Goal: Task Accomplishment & Management: Complete application form

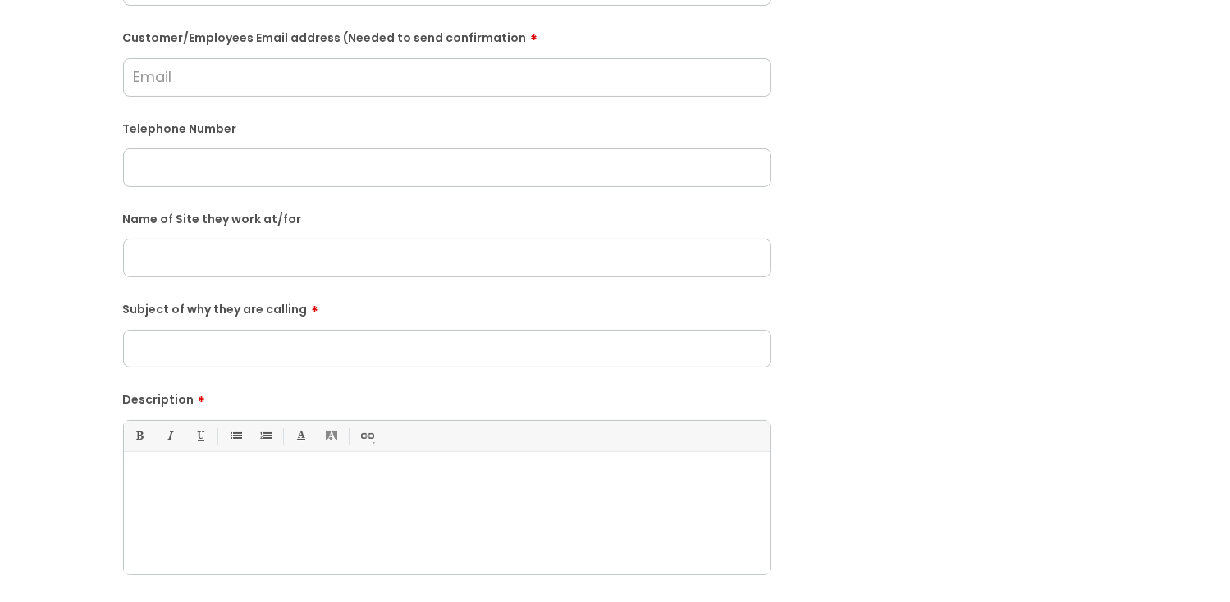
scroll to position [328, 0]
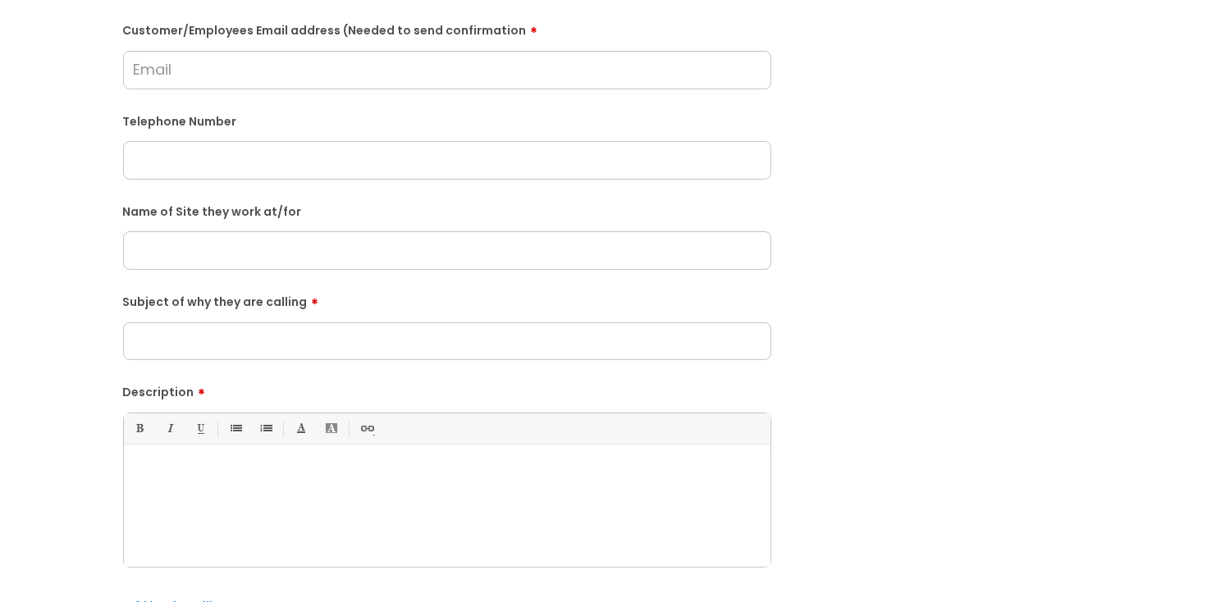
click at [217, 262] on input "text" at bounding box center [447, 250] width 648 height 38
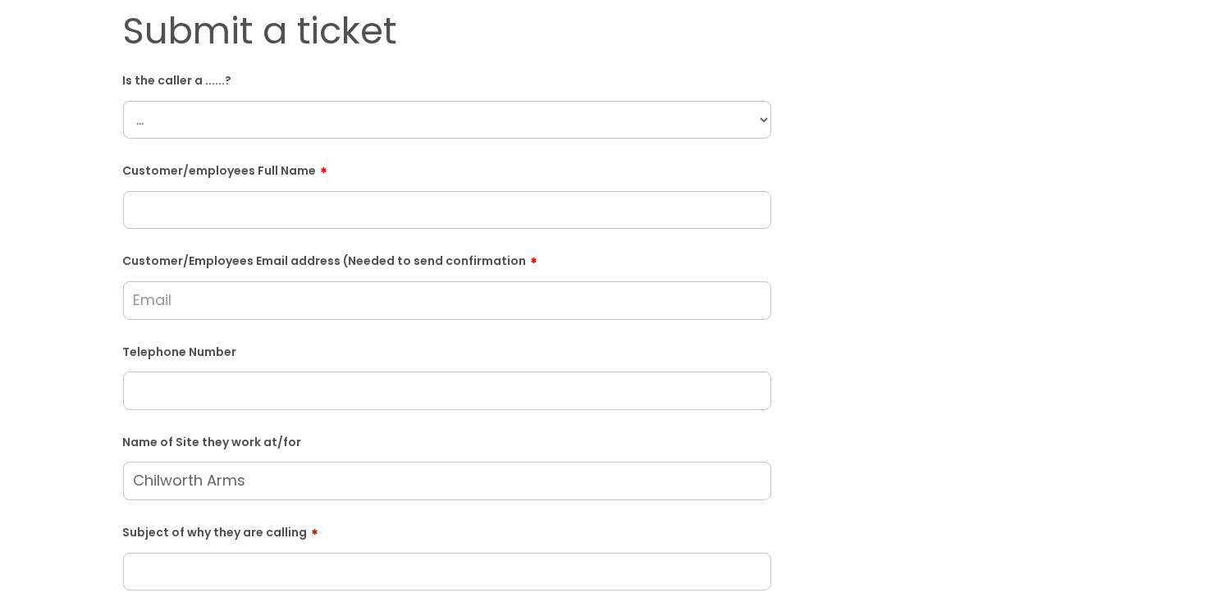
scroll to position [0, 0]
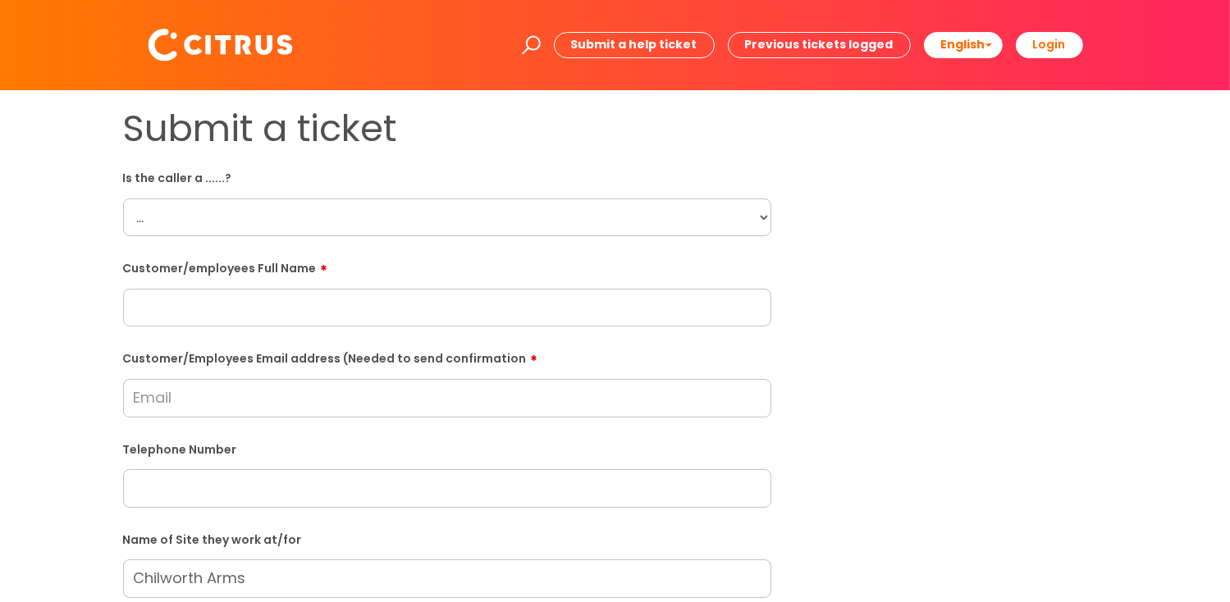
type input "Chilworth Arms"
click at [763, 214] on select "... Citrus Customer Citrus Employee [DEMOGRAPHIC_DATA] Supplier" at bounding box center [447, 218] width 648 height 38
select select "Citrus Employee"
click at [123, 199] on select "... Citrus Customer Citrus Employee [DEMOGRAPHIC_DATA] Supplier" at bounding box center [447, 218] width 648 height 38
click at [195, 292] on input "text" at bounding box center [447, 308] width 648 height 38
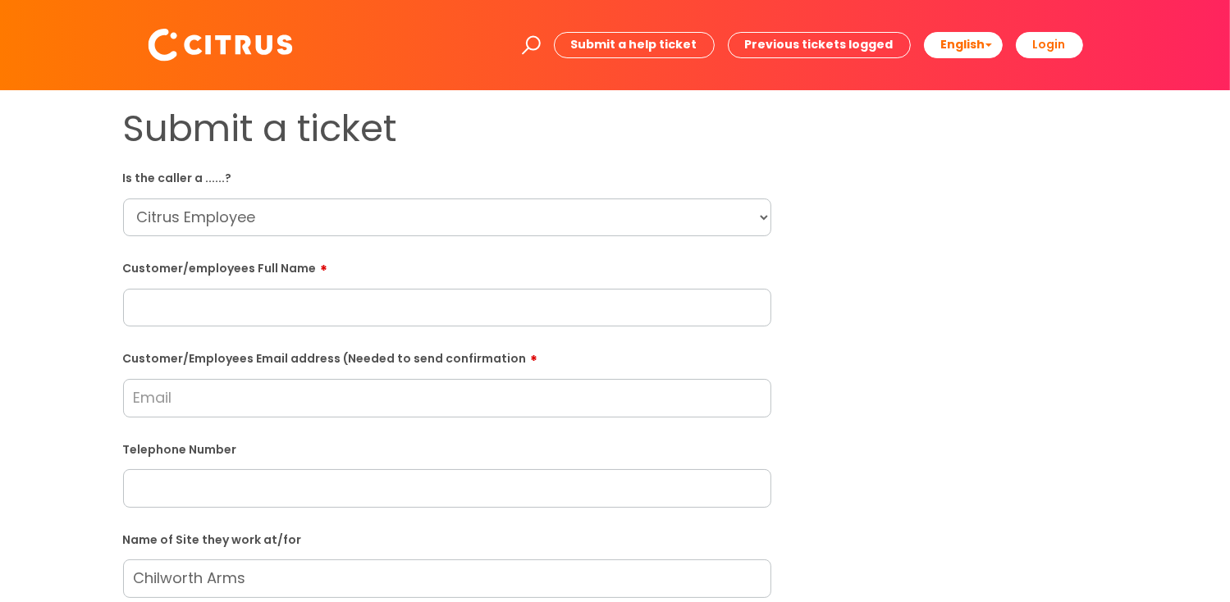
paste input "[PERSON_NAME]"
type input "[PERSON_NAME]"
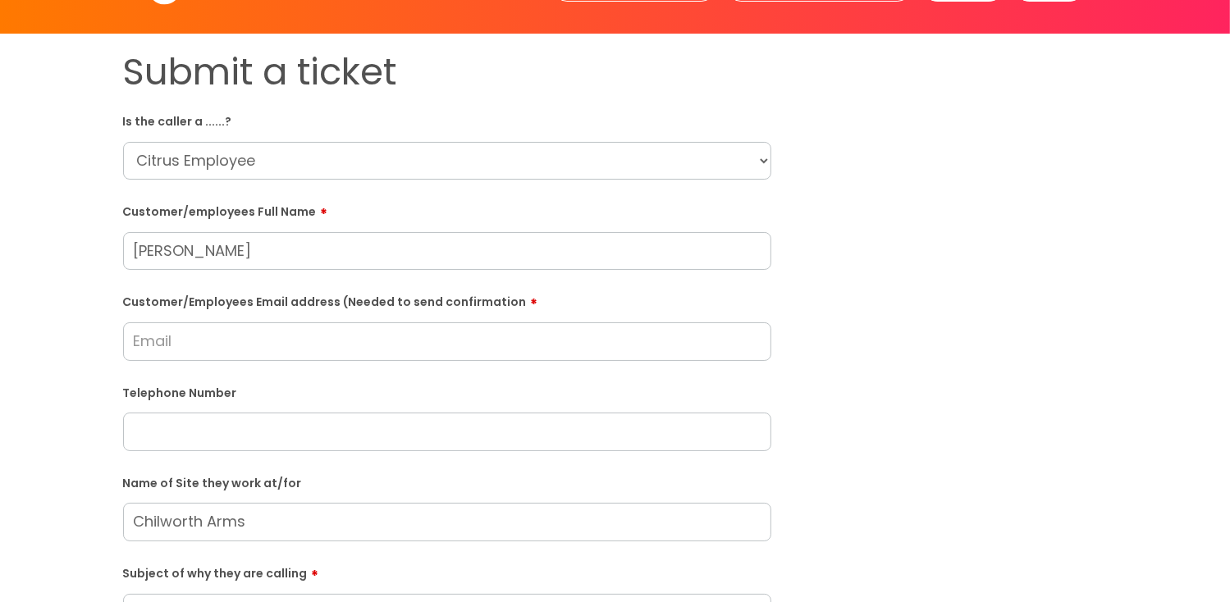
scroll to position [82, 0]
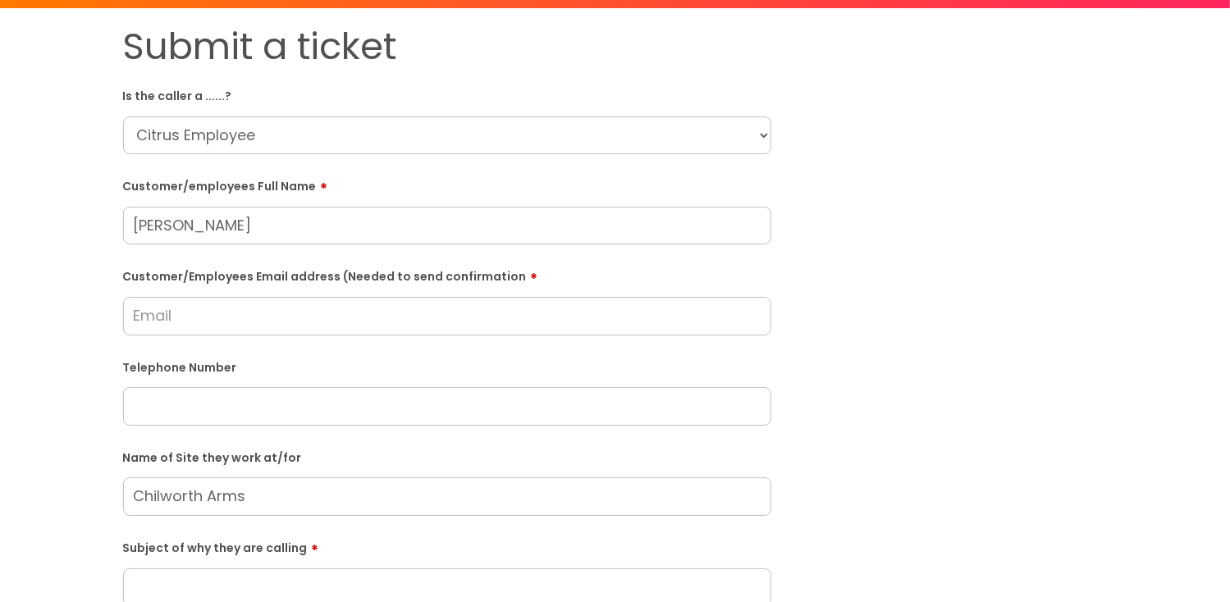
click at [161, 400] on input "text" at bounding box center [447, 406] width 648 height 38
paste input "07776704104"
type input "07776704104"
click at [171, 314] on input "Customer/Employees Email address (Needed to send confirmation" at bounding box center [447, 316] width 648 height 38
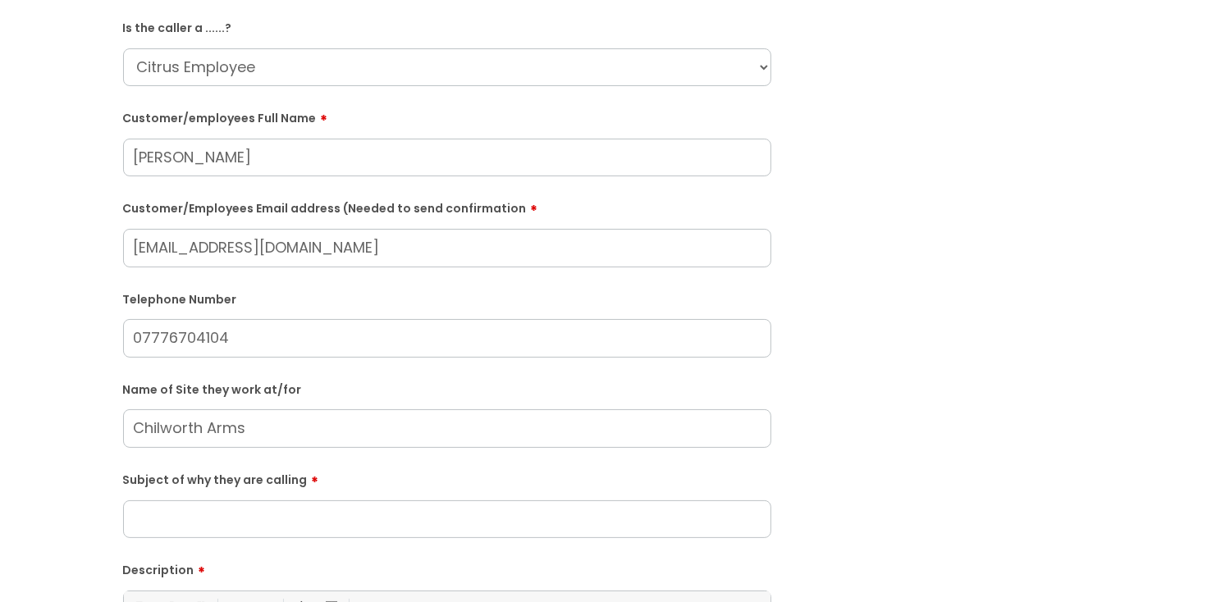
scroll to position [246, 0]
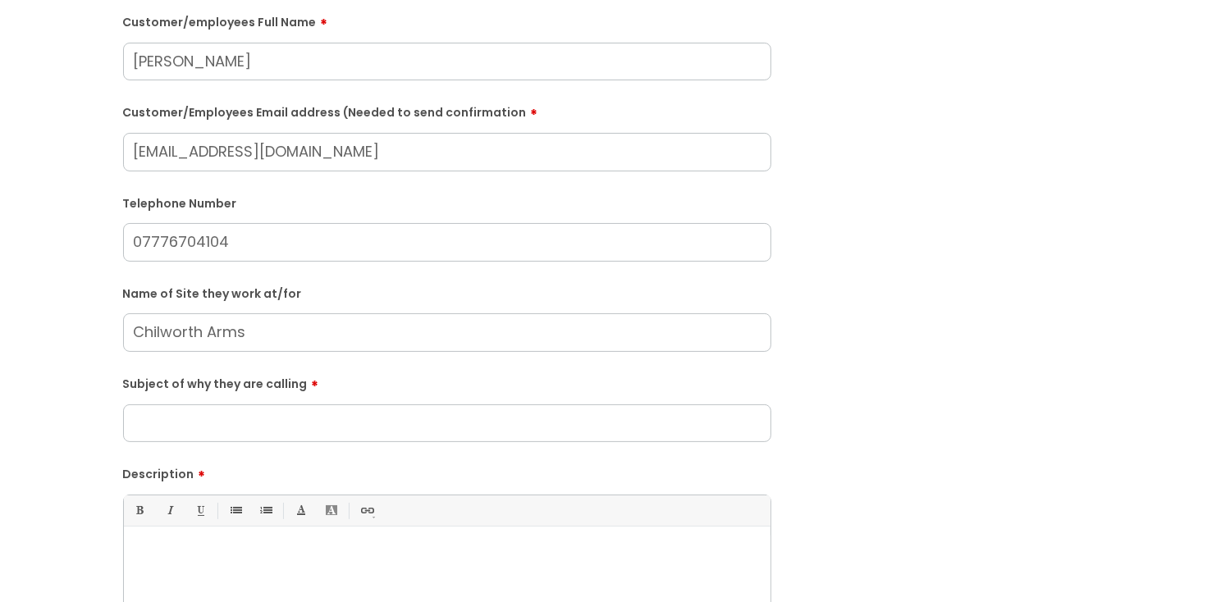
type input "[EMAIL_ADDRESS][DOMAIN_NAME]"
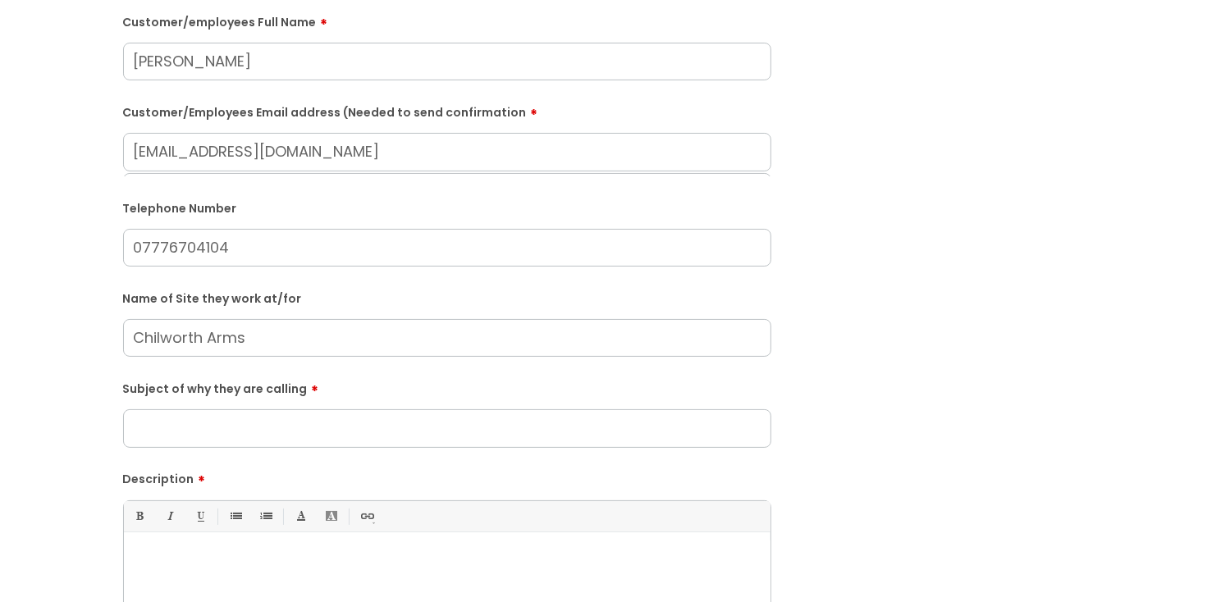
click at [241, 429] on input "Subject of why they are calling" at bounding box center [447, 428] width 648 height 38
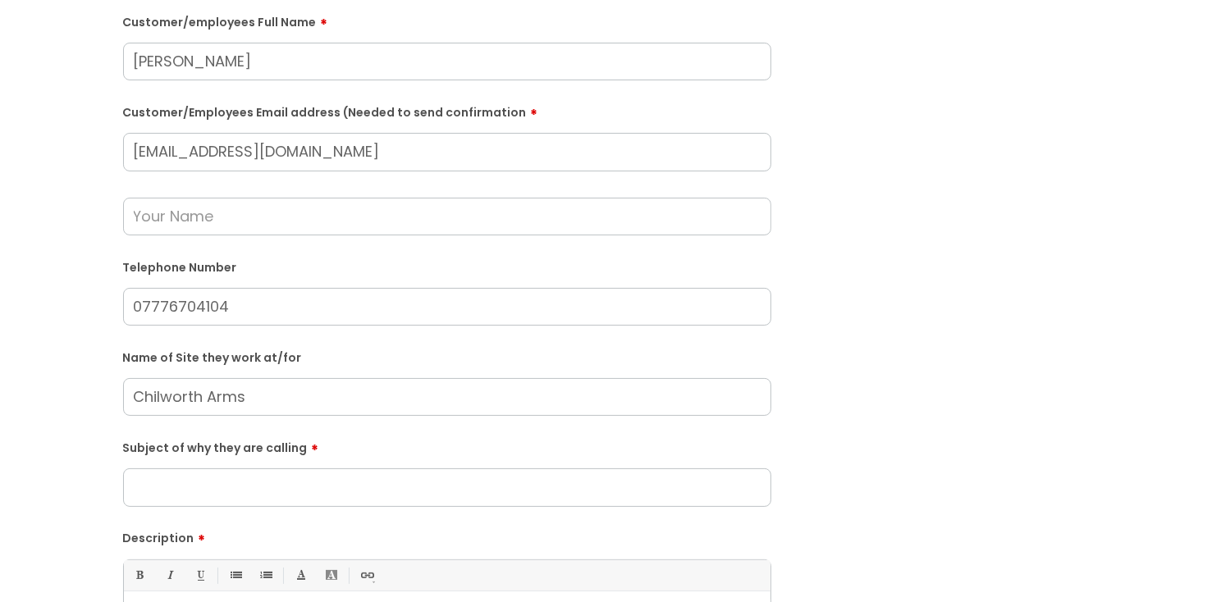
drag, startPoint x: 243, startPoint y: 65, endPoint x: 137, endPoint y: 71, distance: 106.0
click at [137, 71] on input "[PERSON_NAME]" at bounding box center [447, 62] width 648 height 38
click at [153, 216] on input "text" at bounding box center [447, 217] width 648 height 38
paste input "[PERSON_NAME]"
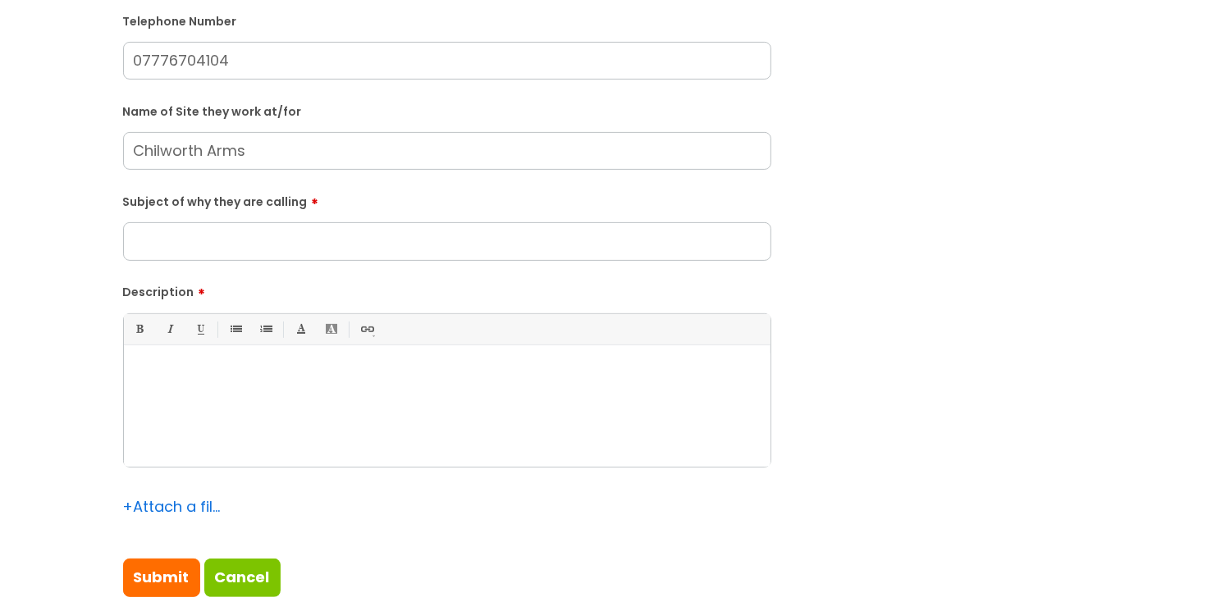
scroll to position [410, 0]
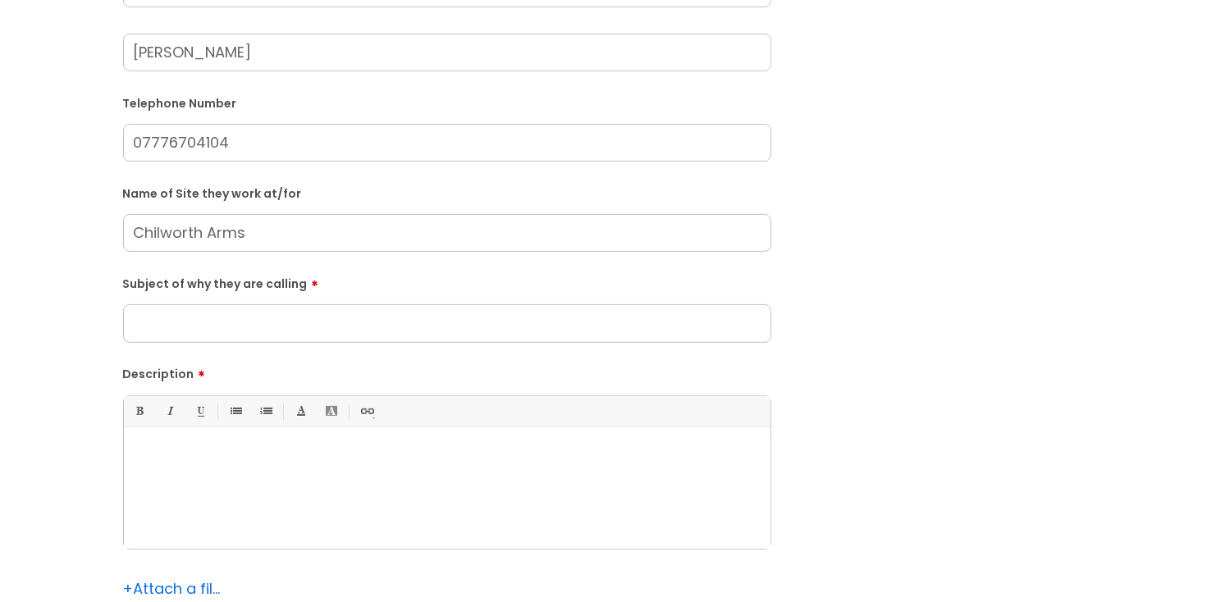
type input "[PERSON_NAME]"
click at [173, 332] on input "Subject of why they are calling" at bounding box center [447, 323] width 648 height 38
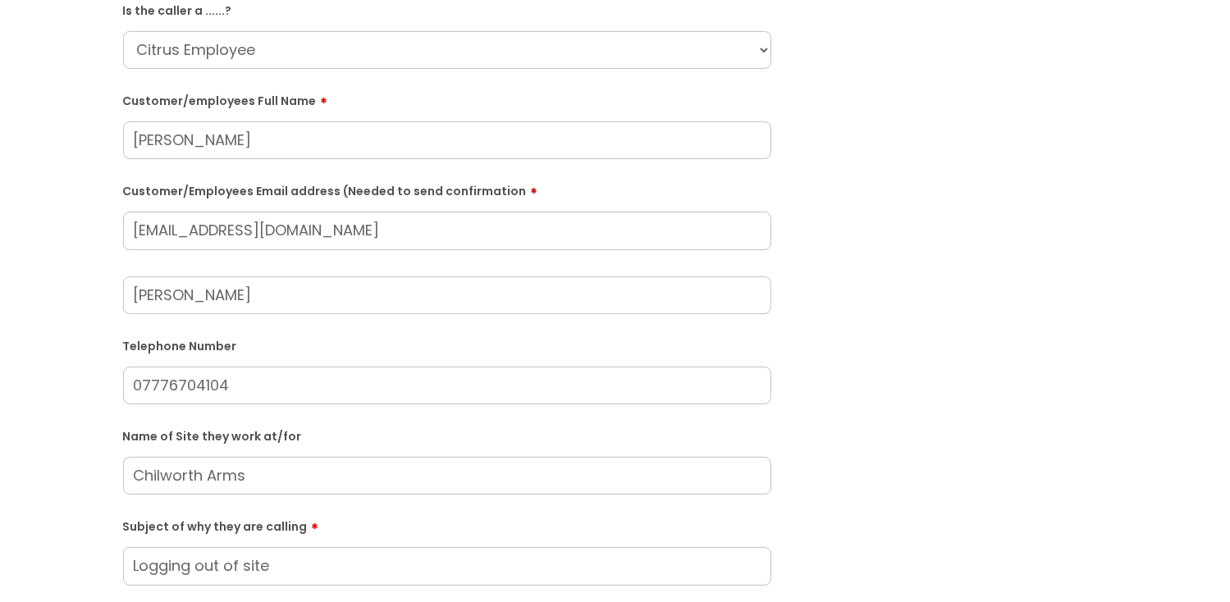
scroll to position [164, 0]
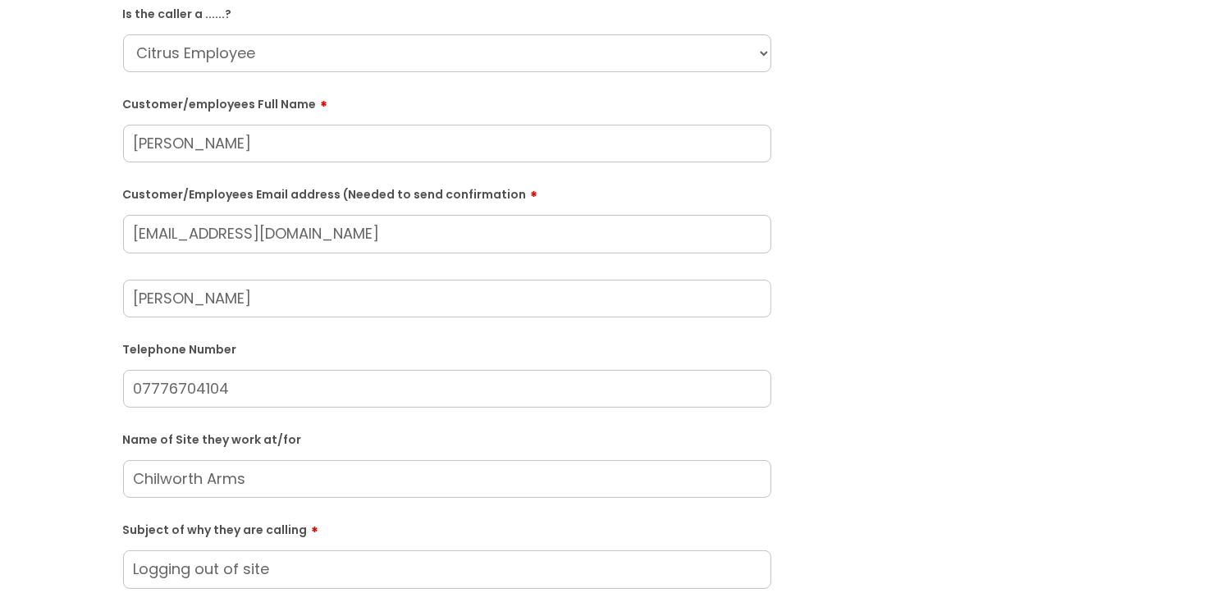
type input "Logging out of site"
click at [760, 52] on select "... Citrus Customer Citrus Employee Contractor Supplier" at bounding box center [447, 53] width 648 height 38
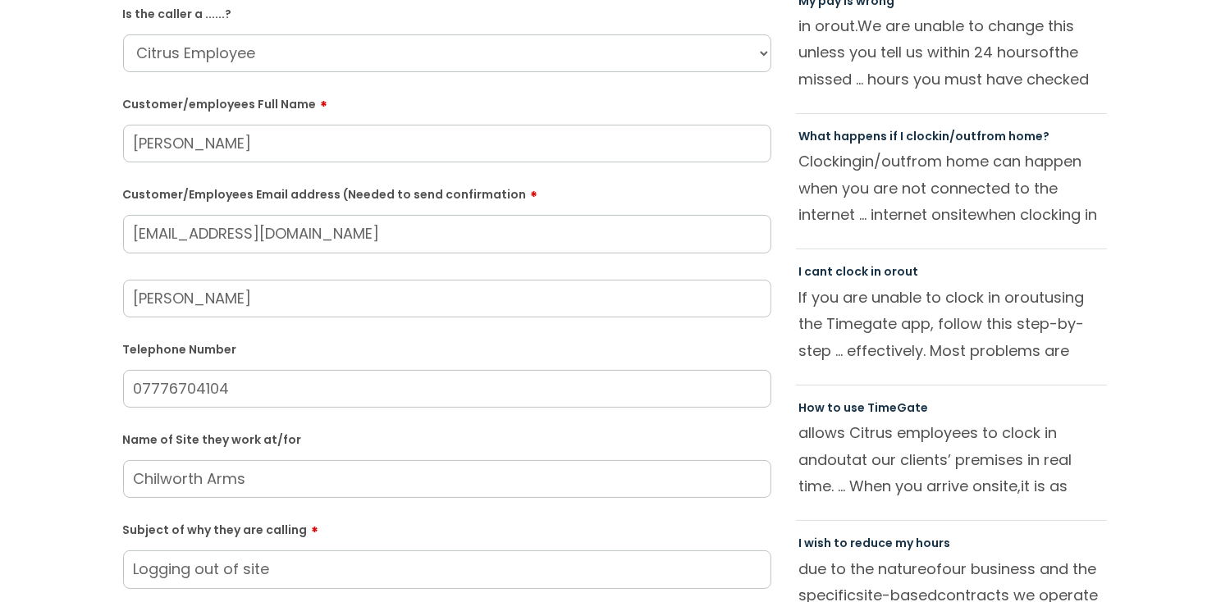
click at [83, 219] on div "Submit a ticket Is the caller a ......? ... Citrus Customer Citrus Employee Con…" at bounding box center [614, 447] width 1197 height 1009
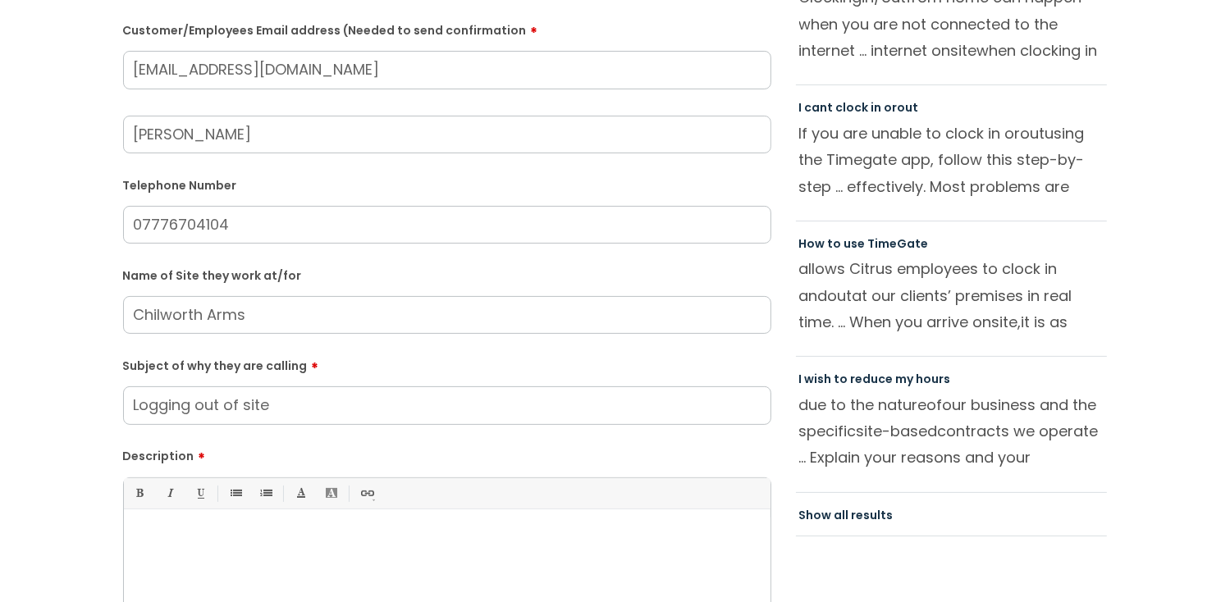
scroll to position [410, 0]
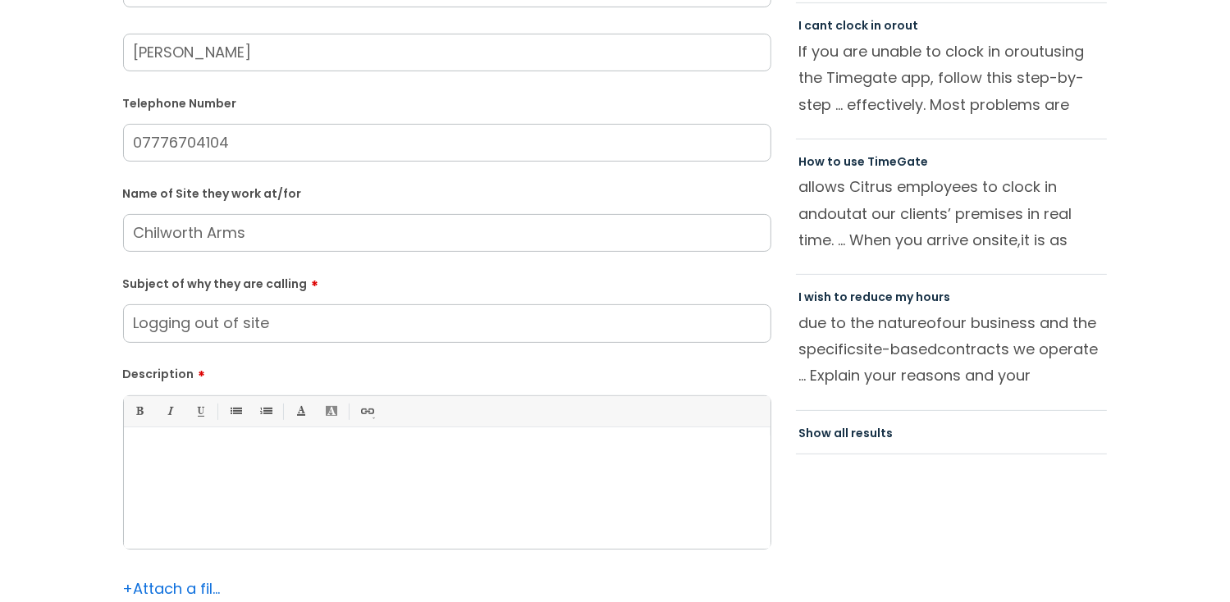
click at [148, 436] on div at bounding box center [447, 492] width 646 height 113
drag, startPoint x: 340, startPoint y: 462, endPoint x: 151, endPoint y: 462, distance: 188.7
click at [151, 462] on p "He called asking to log out of the site." at bounding box center [447, 455] width 622 height 15
copy p "called asking to log out of the site."
click at [354, 465] on div "He called asking to log out of the site." at bounding box center [447, 492] width 646 height 113
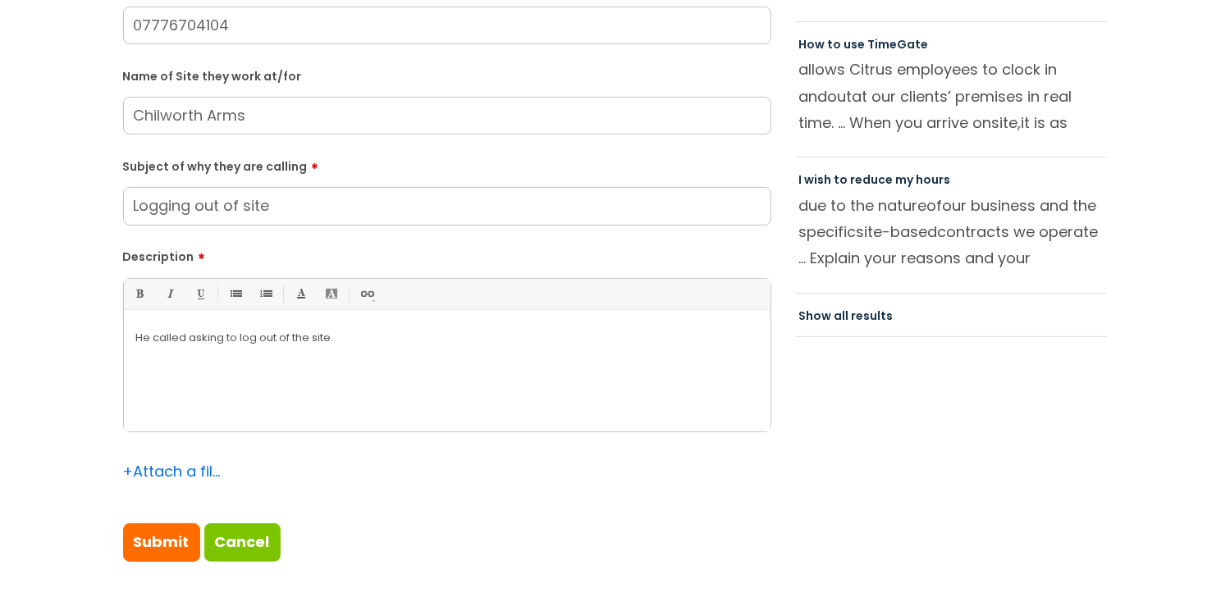
scroll to position [574, 0]
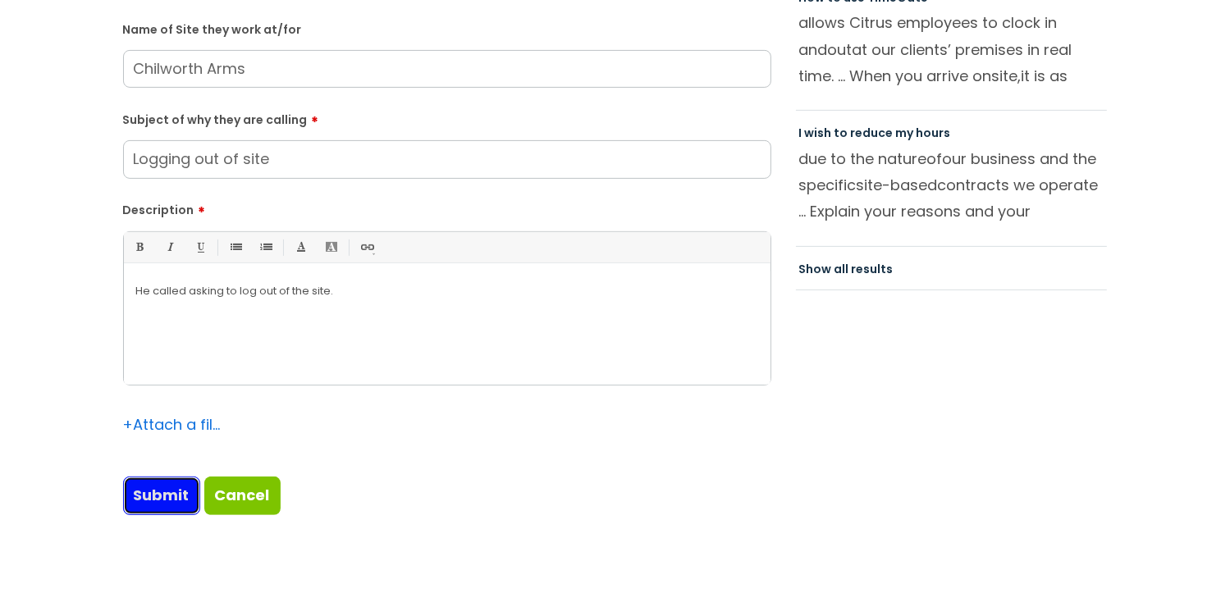
click at [162, 502] on input "Submit" at bounding box center [161, 496] width 77 height 38
type input "Please Wait..."
